Goal: Task Accomplishment & Management: Manage account settings

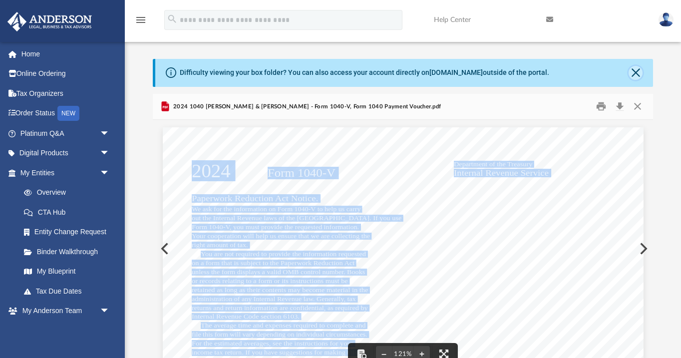
click at [636, 74] on button "Close" at bounding box center [635, 73] width 14 height 14
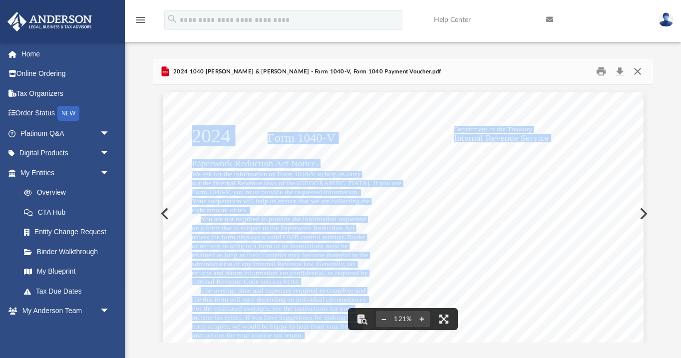
click at [638, 75] on button "Close" at bounding box center [637, 71] width 18 height 15
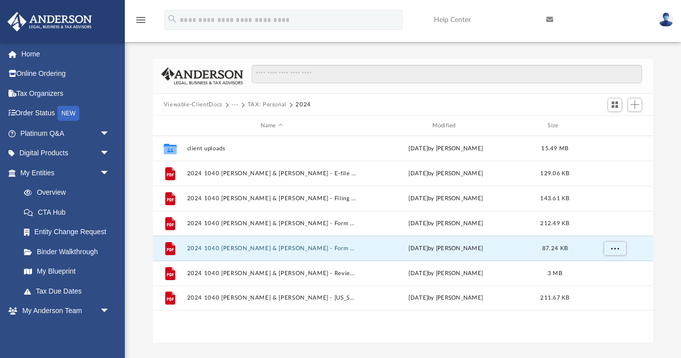
click at [264, 105] on button "TAX: Personal" at bounding box center [266, 104] width 39 height 9
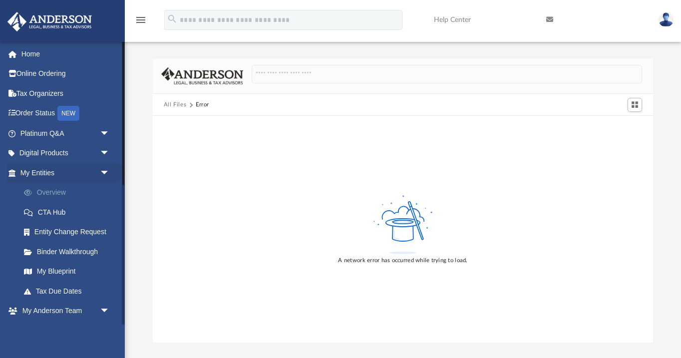
click at [58, 189] on link "Overview" at bounding box center [69, 193] width 111 height 20
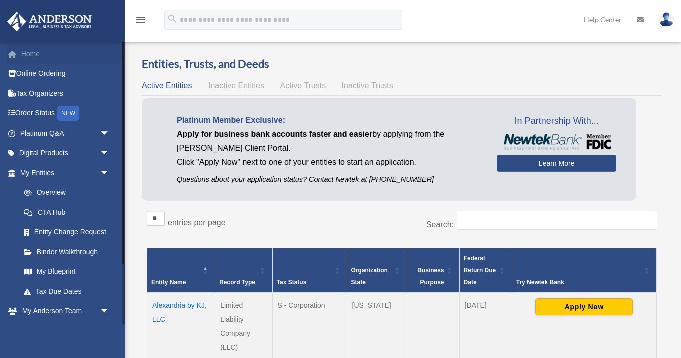
click at [28, 51] on link "Home" at bounding box center [66, 54] width 118 height 20
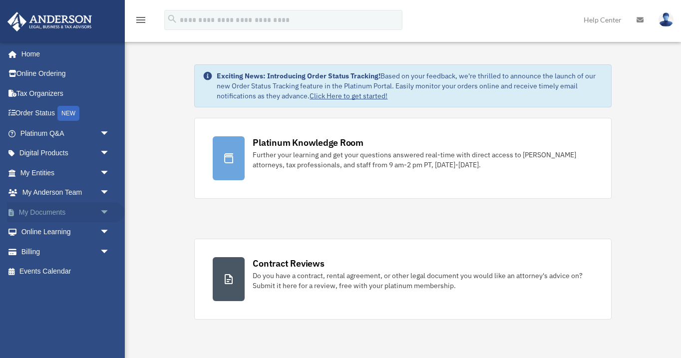
click at [67, 211] on link "My Documents arrow_drop_down" at bounding box center [66, 212] width 118 height 20
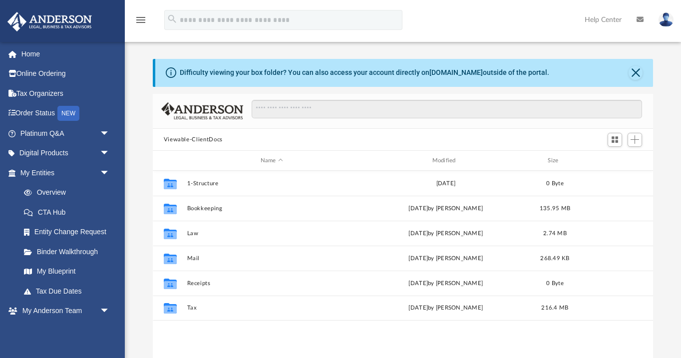
scroll to position [227, 500]
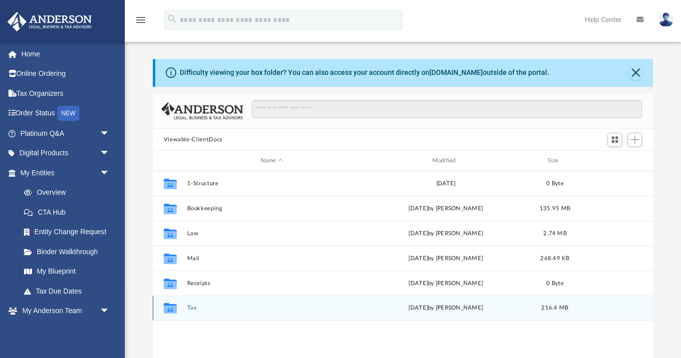
click at [191, 308] on button "Tax" at bounding box center [272, 307] width 170 height 6
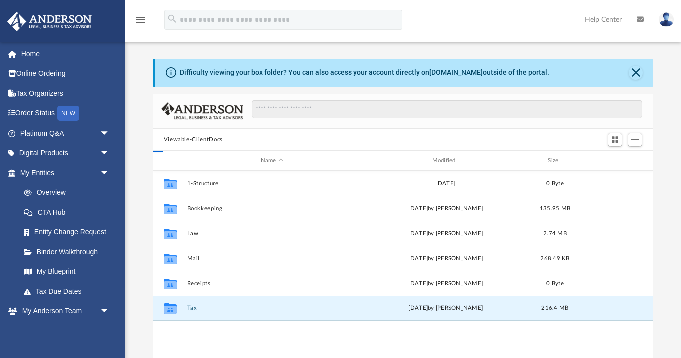
click at [191, 308] on button "Tax" at bounding box center [272, 307] width 170 height 6
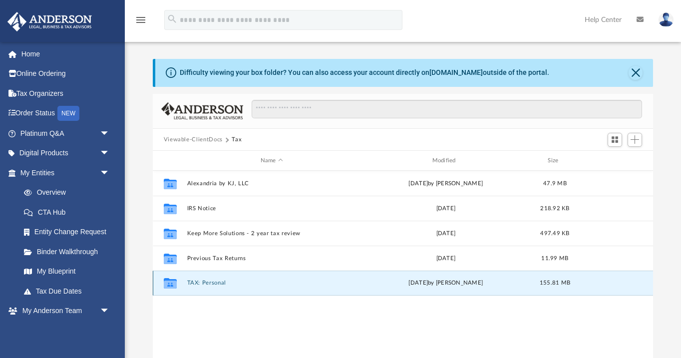
click at [207, 284] on button "TAX: Personal" at bounding box center [272, 282] width 170 height 6
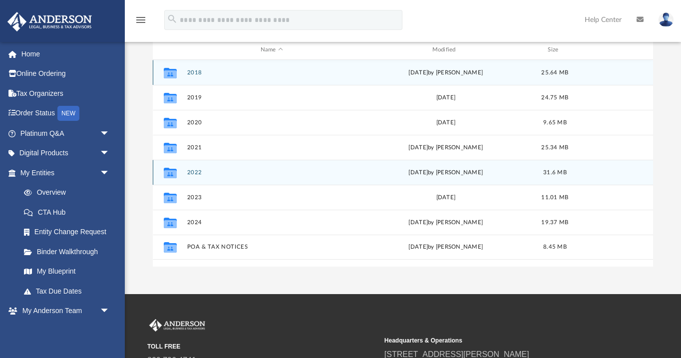
scroll to position [112, 0]
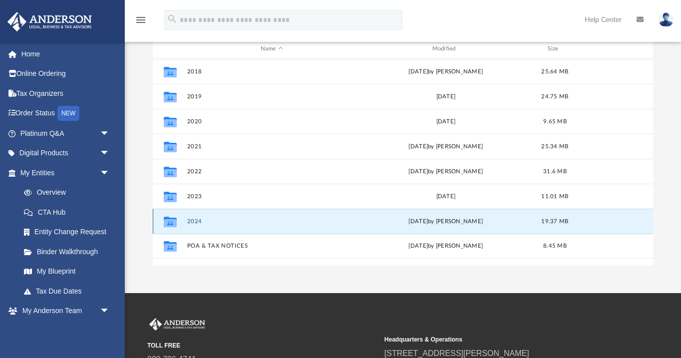
click at [194, 221] on button "2024" at bounding box center [272, 221] width 170 height 6
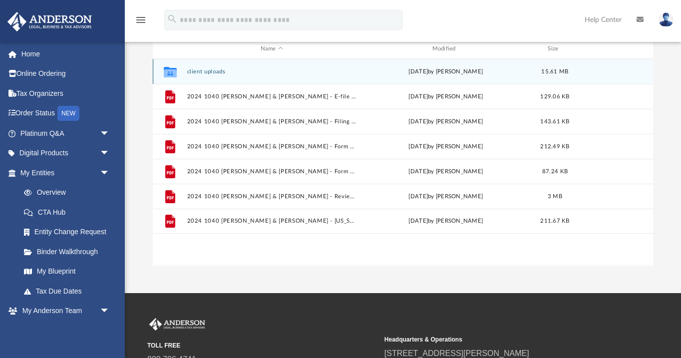
click at [205, 71] on button "client uploads" at bounding box center [272, 71] width 170 height 6
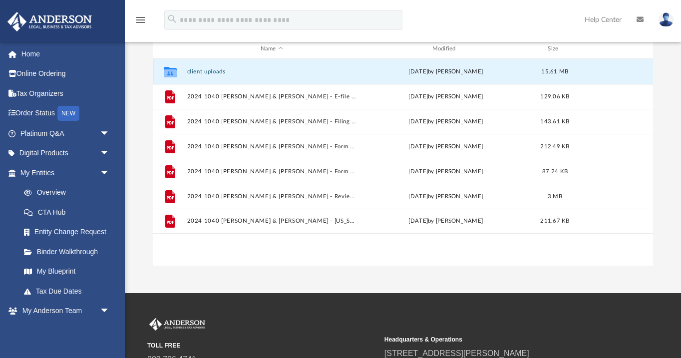
click at [205, 71] on button "client uploads" at bounding box center [272, 71] width 170 height 6
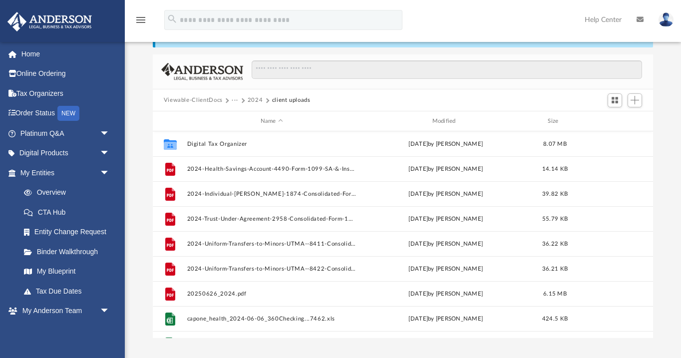
scroll to position [0, 0]
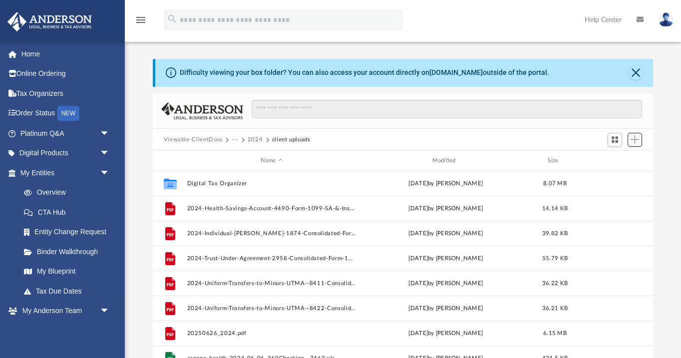
click at [635, 140] on span "Add" at bounding box center [634, 139] width 8 height 8
click at [616, 161] on li "Upload" at bounding box center [620, 160] width 32 height 10
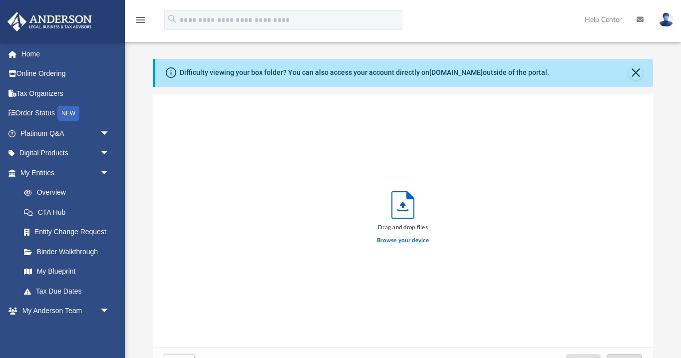
scroll to position [253, 500]
click at [415, 239] on label "Browse your device" at bounding box center [403, 240] width 52 height 9
click at [0, 0] on input "Browse your device" at bounding box center [0, 0] width 0 height 0
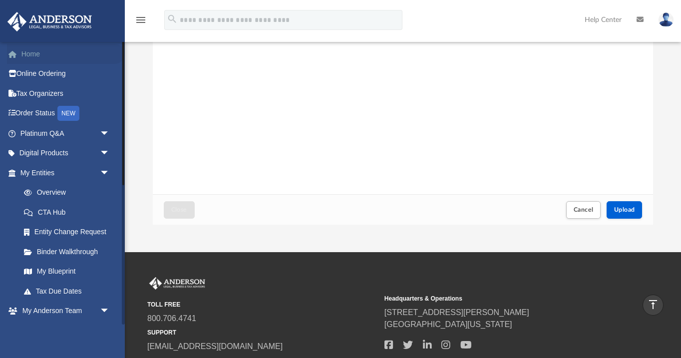
scroll to position [0, 0]
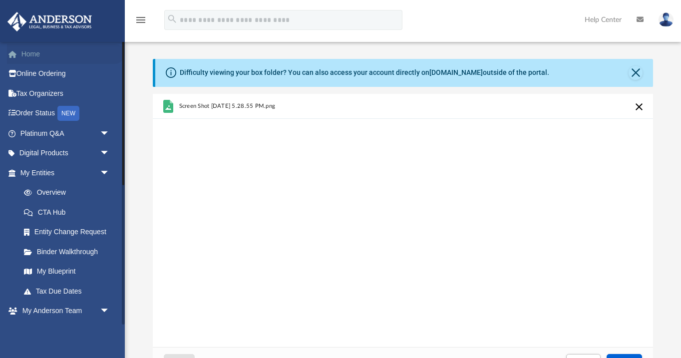
click at [31, 54] on link "Home" at bounding box center [66, 54] width 118 height 20
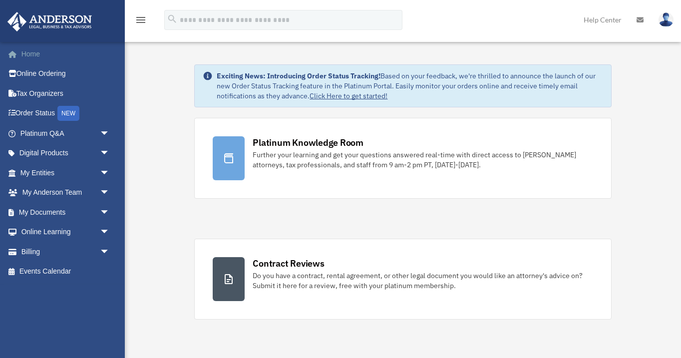
click at [34, 52] on link "Home" at bounding box center [66, 54] width 118 height 20
click at [32, 54] on link "Home" at bounding box center [66, 54] width 118 height 20
